Goal: Information Seeking & Learning: Learn about a topic

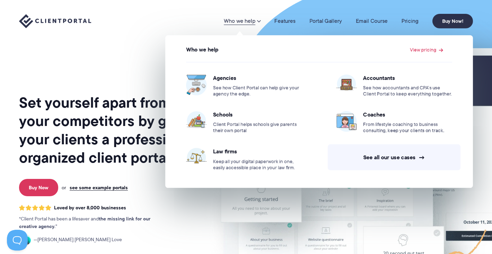
click at [246, 21] on link "Who we help" at bounding box center [242, 21] width 37 height 6
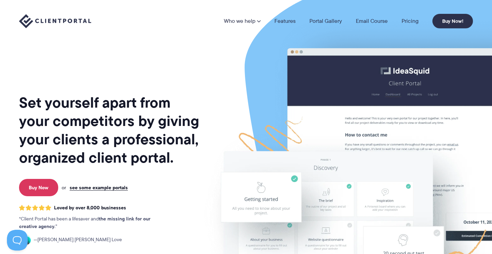
click at [246, 21] on link "Who we help" at bounding box center [242, 21] width 37 height 6
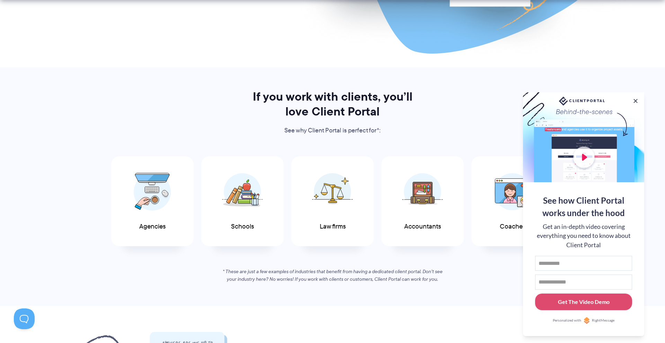
scroll to position [298, 0]
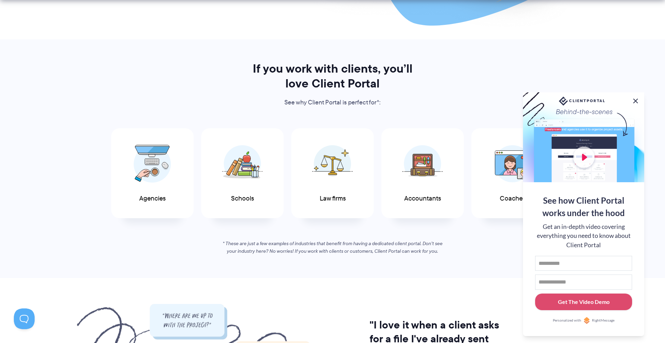
click at [491, 100] on button at bounding box center [635, 101] width 8 height 8
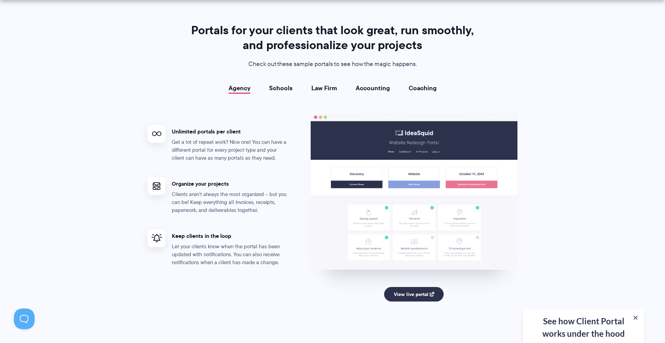
scroll to position [1252, 0]
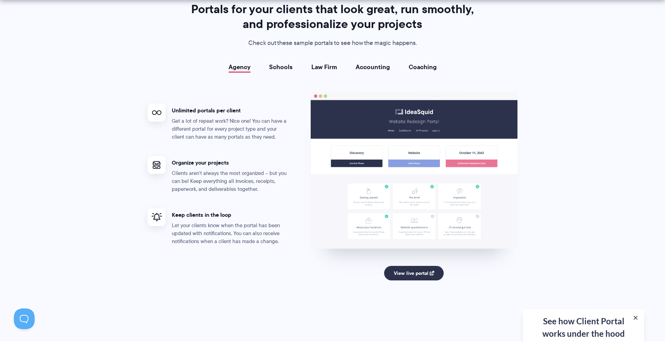
click at [319, 69] on link "Law Firm" at bounding box center [324, 67] width 26 height 7
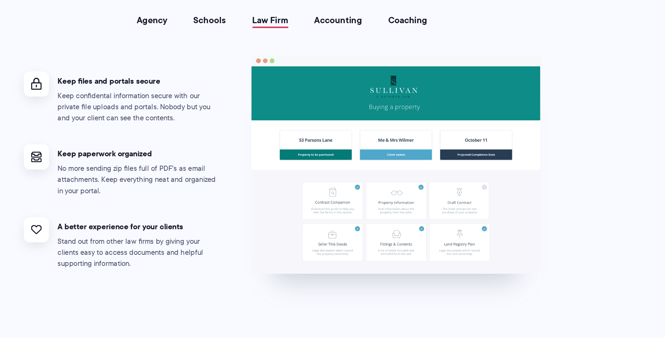
click at [239, 65] on link "Agency" at bounding box center [239, 67] width 22 height 7
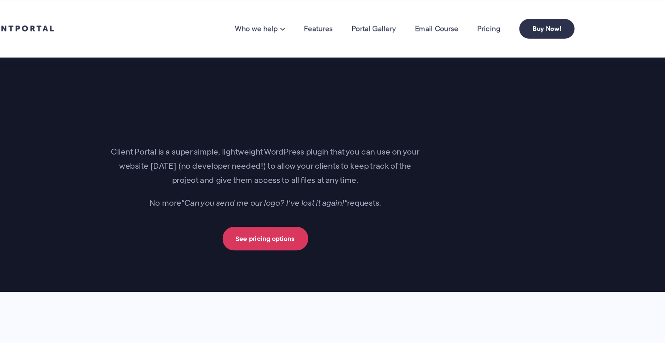
scroll to position [965, 0]
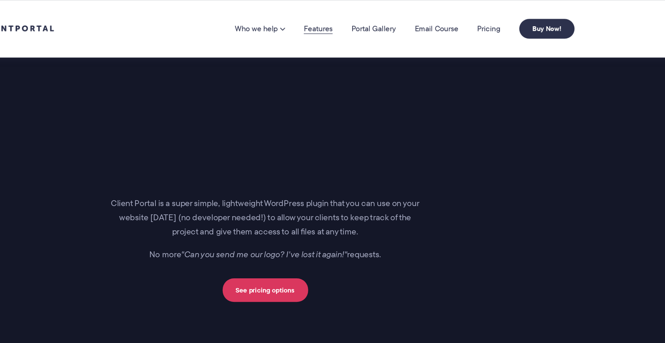
click at [373, 23] on link "Features" at bounding box center [371, 21] width 21 height 6
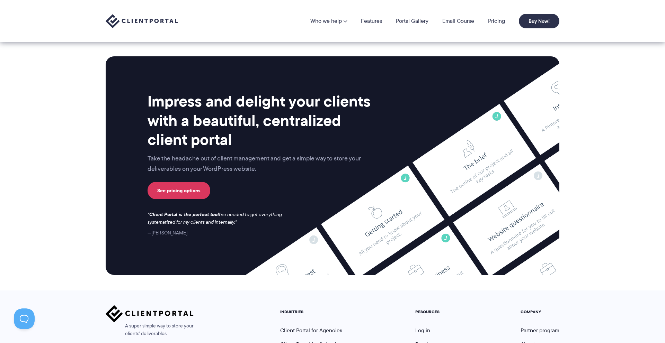
scroll to position [1712, 0]
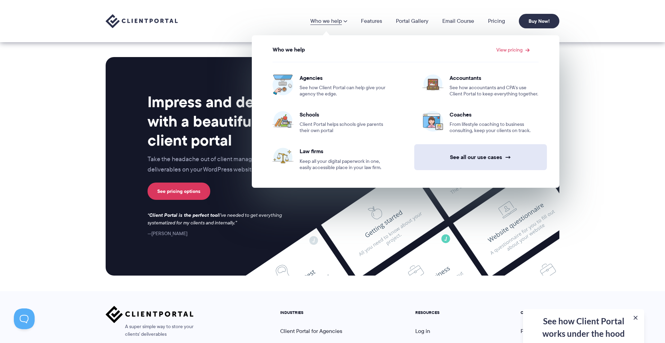
click at [475, 160] on link "See all our use cases →" at bounding box center [480, 157] width 133 height 26
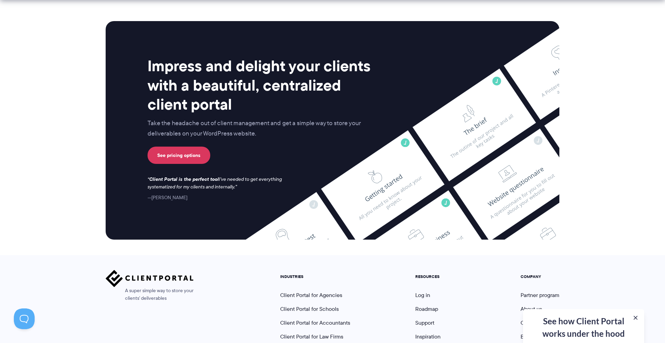
scroll to position [1751, 0]
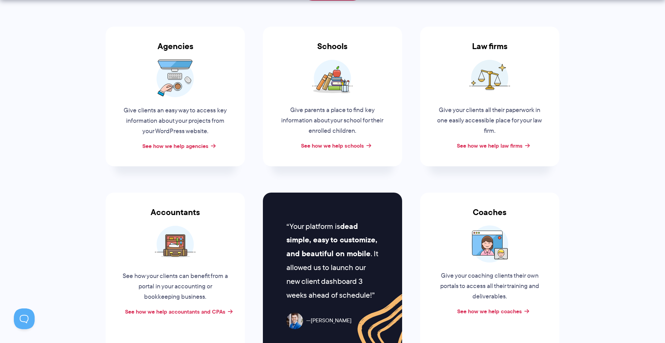
scroll to position [141, 0]
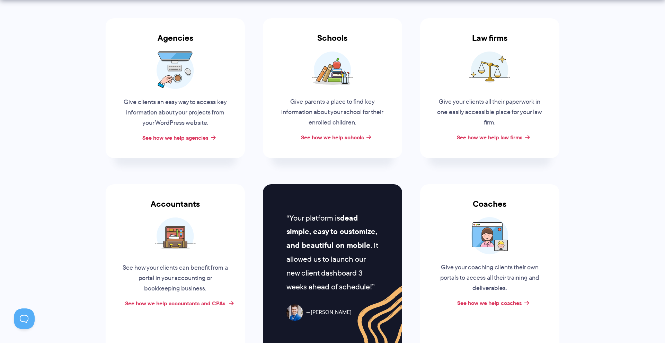
click at [179, 303] on link "See how we help accountants and CPAs" at bounding box center [175, 303] width 100 height 8
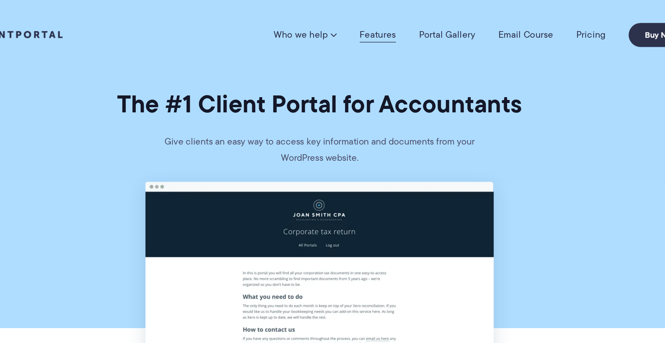
click at [366, 20] on link "Features" at bounding box center [368, 21] width 22 height 7
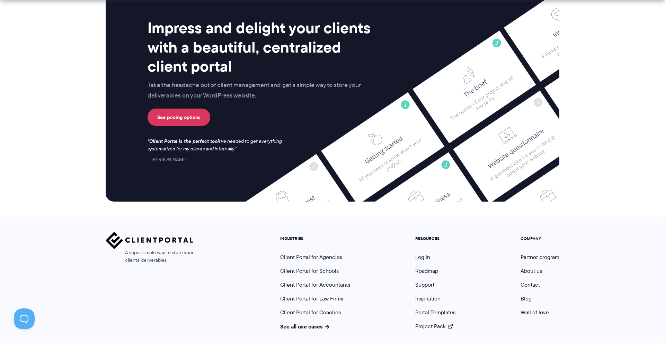
scroll to position [1798, 0]
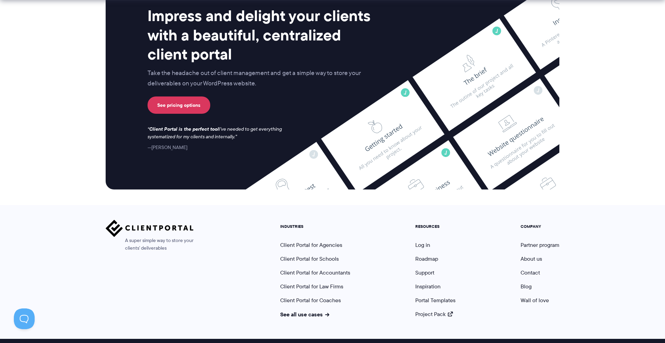
click at [149, 220] on img at bounding box center [150, 228] width 88 height 17
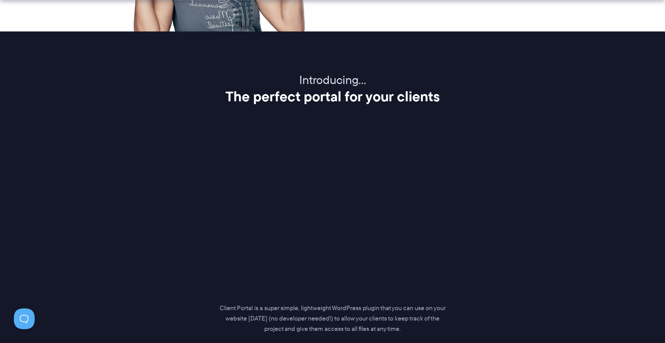
scroll to position [861, 0]
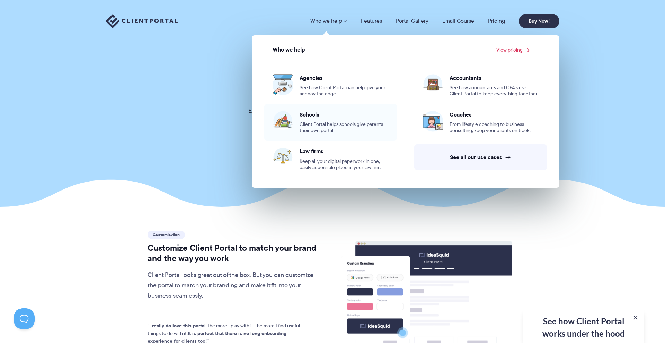
click at [310, 115] on span "Schools" at bounding box center [343, 114] width 89 height 7
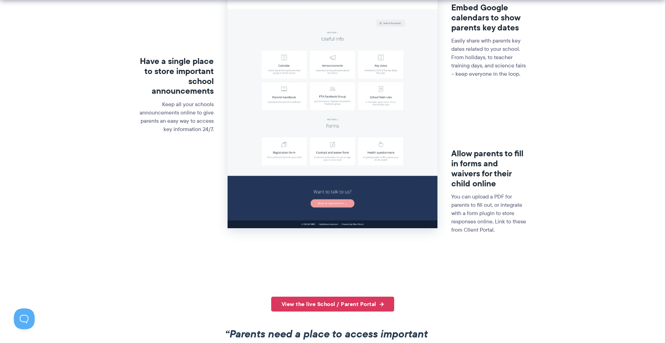
scroll to position [231, 0]
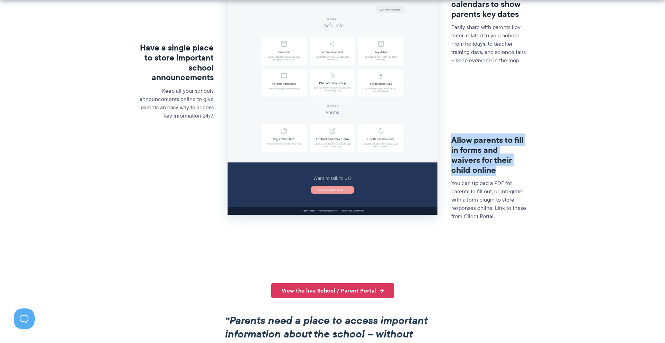
drag, startPoint x: 452, startPoint y: 137, endPoint x: 500, endPoint y: 173, distance: 60.2
click at [500, 173] on h3 "Allow parents to fill in forms and waivers for their child online" at bounding box center [489, 155] width 76 height 40
click at [476, 141] on h3 "Allow parents to fill in forms and waivers for their child online" at bounding box center [489, 155] width 76 height 40
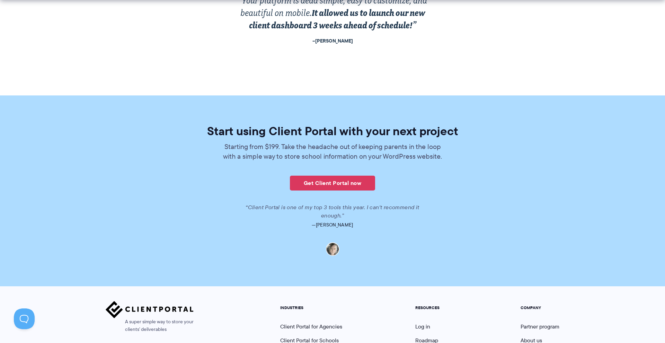
scroll to position [1390, 0]
